Goal: Transaction & Acquisition: Purchase product/service

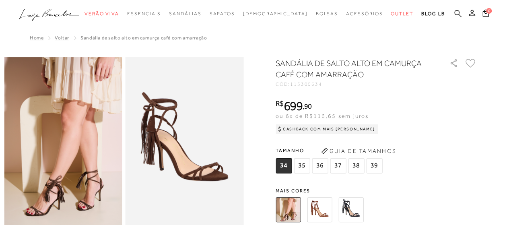
click at [458, 13] on icon at bounding box center [457, 14] width 7 height 8
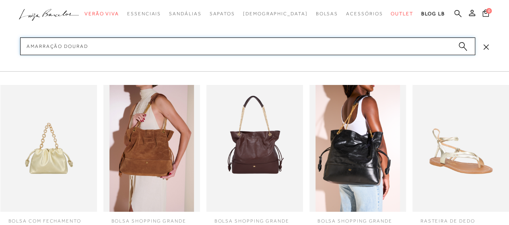
type input "amarração dourada"
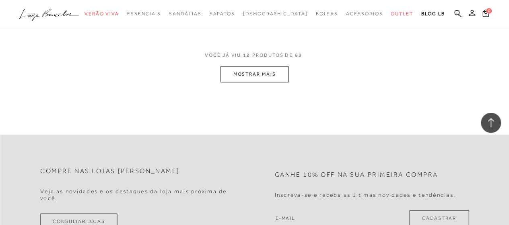
scroll to position [791, 0]
